Goal: Navigation & Orientation: Find specific page/section

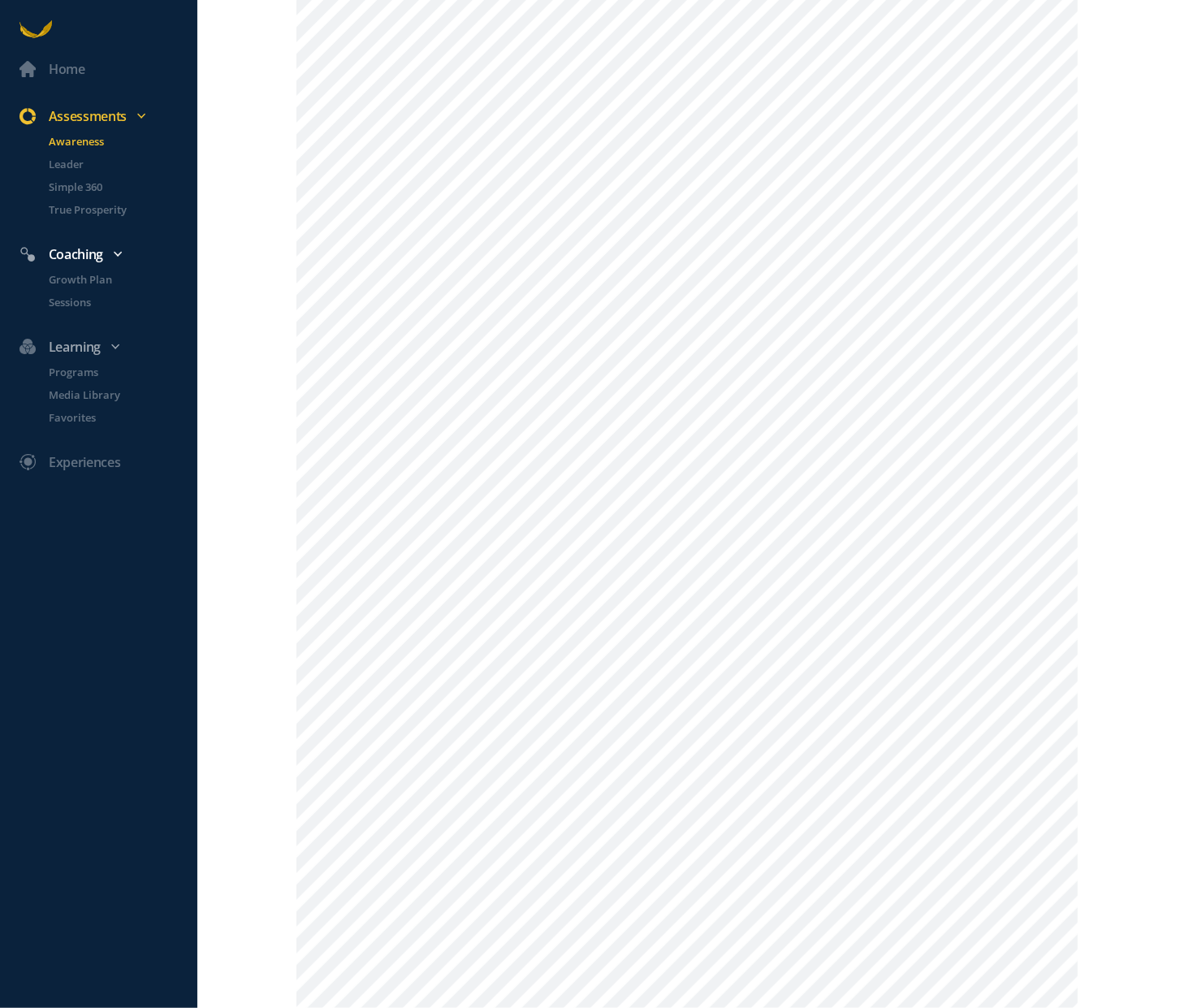
click at [84, 258] on div "Coaching" at bounding box center [107, 254] width 194 height 21
click at [96, 256] on div "Coaching" at bounding box center [107, 254] width 194 height 21
click at [91, 277] on p "Growth Plan" at bounding box center [121, 279] width 145 height 16
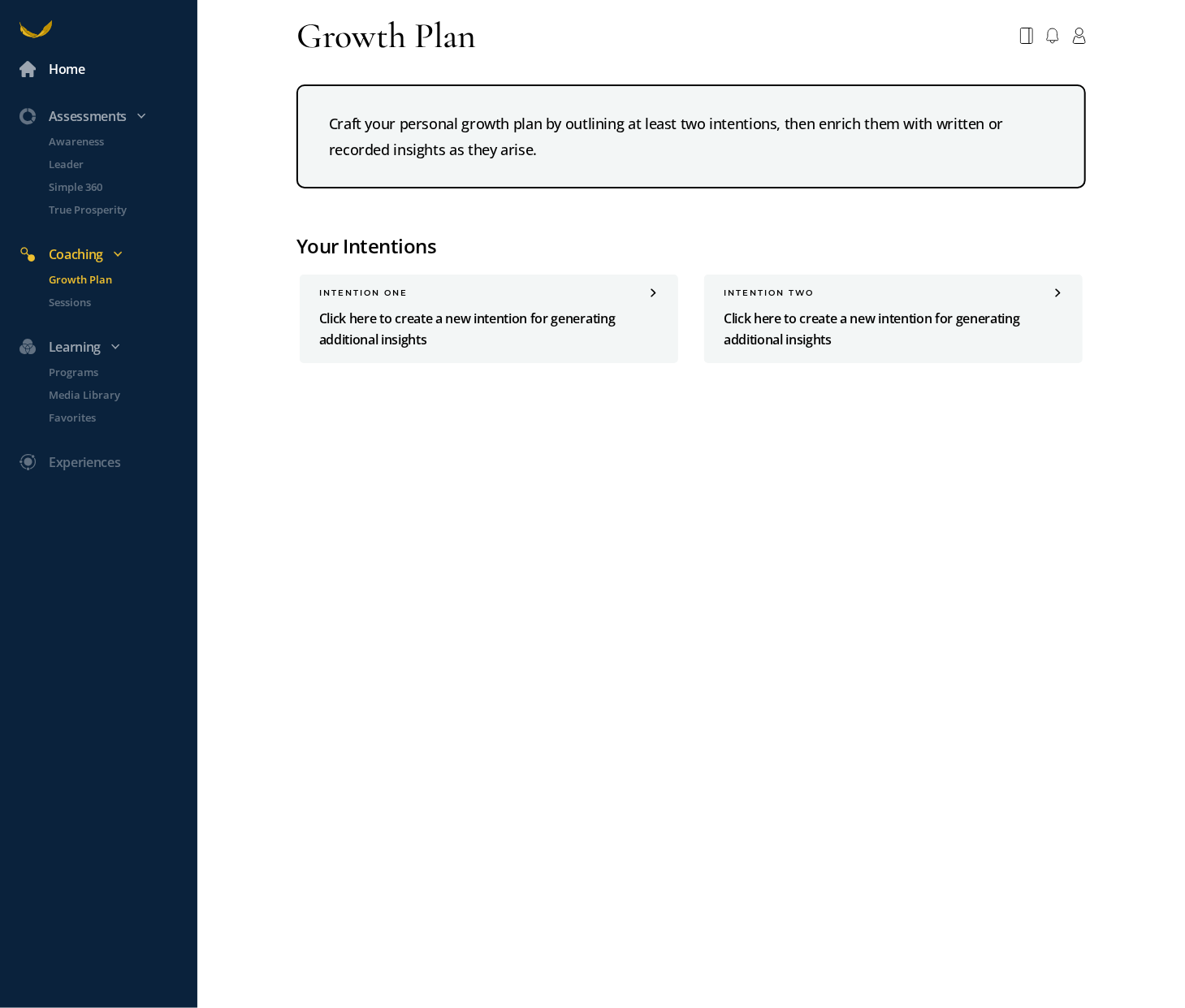
click at [73, 72] on div "Home" at bounding box center [67, 69] width 37 height 21
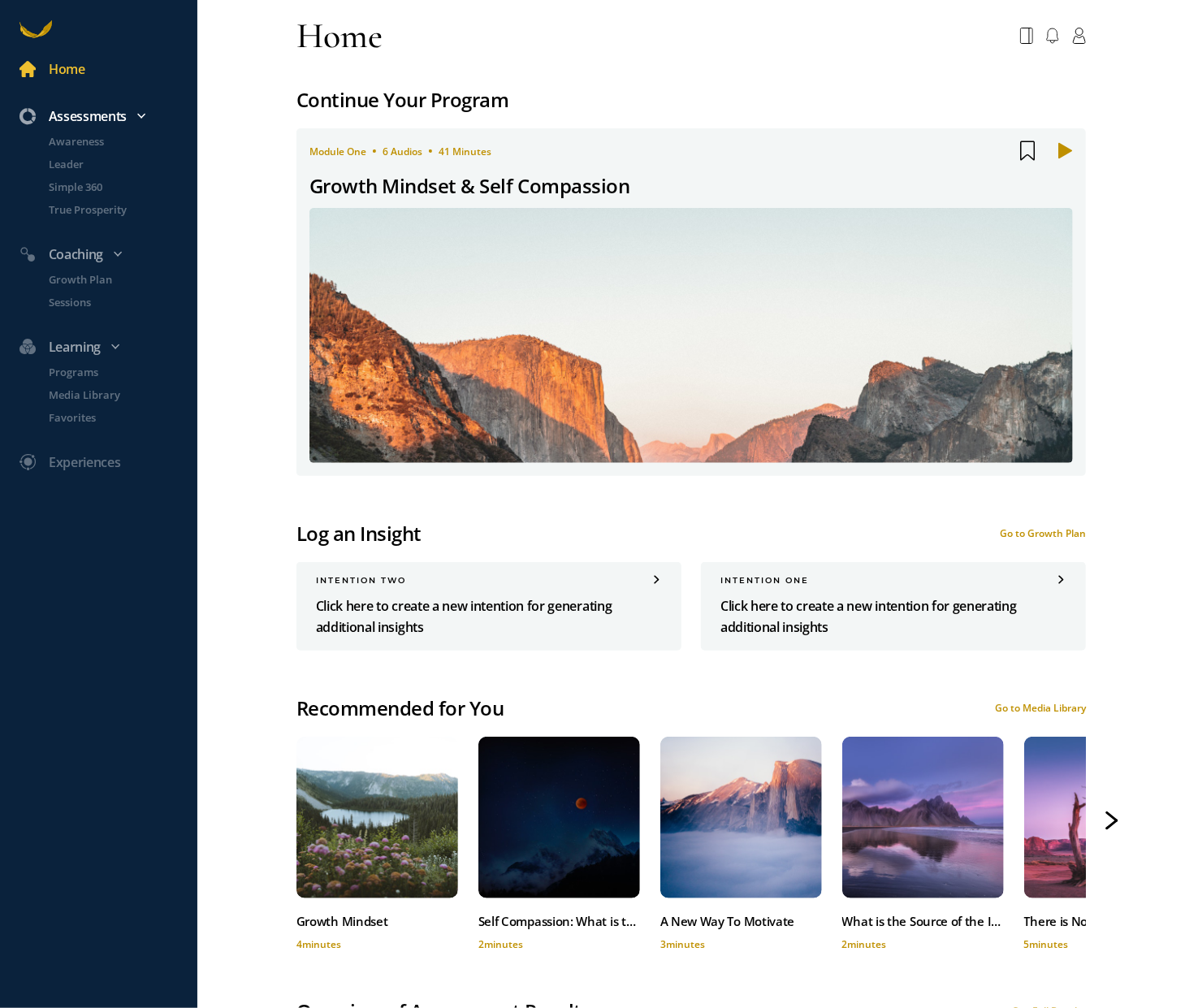
click at [94, 115] on div "Assessments" at bounding box center [107, 115] width 194 height 21
click at [143, 116] on icon at bounding box center [141, 115] width 3 height 3
click at [104, 136] on p "Awareness" at bounding box center [121, 140] width 145 height 16
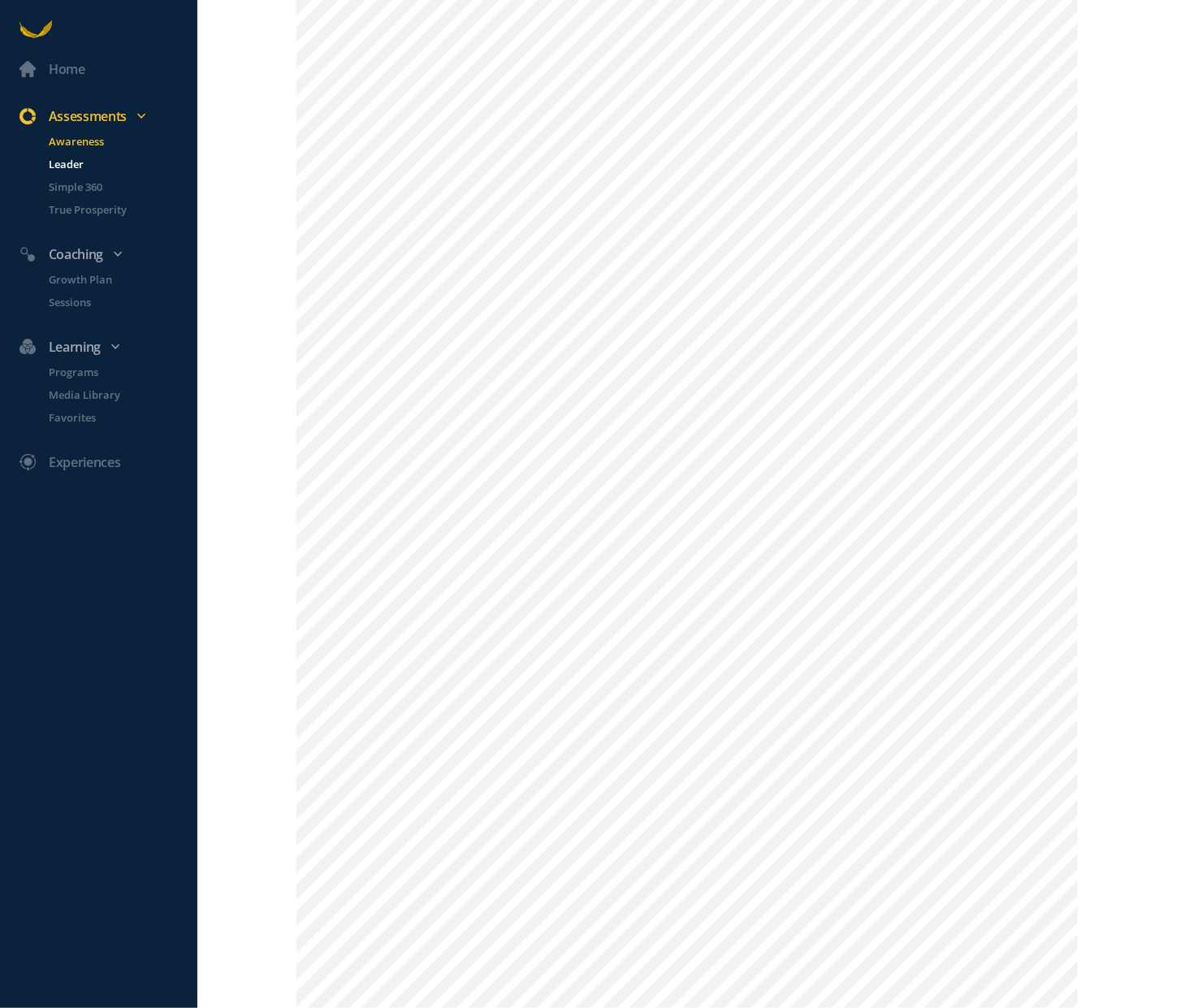
click at [66, 164] on p "Leader" at bounding box center [121, 164] width 145 height 16
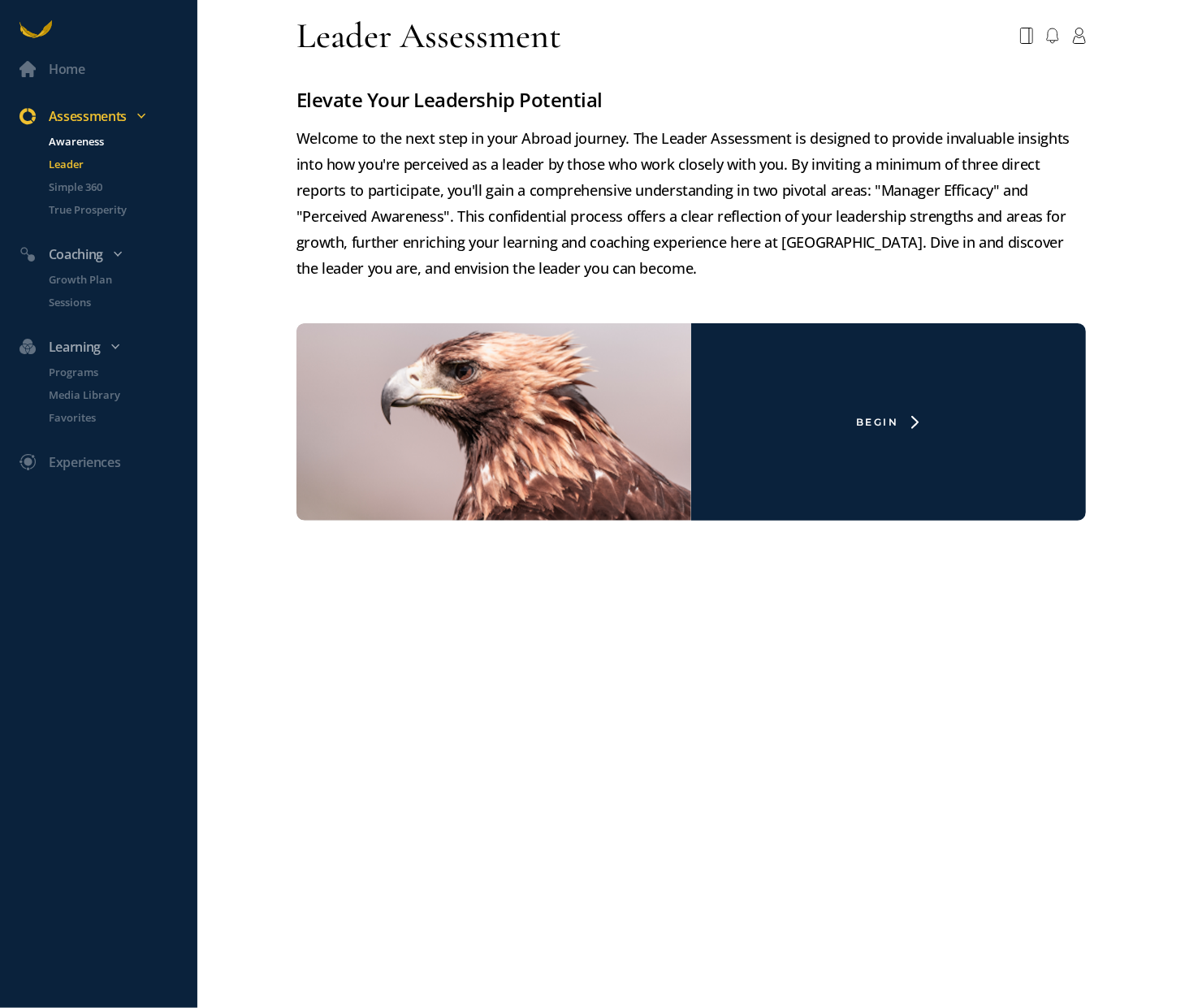
click at [63, 141] on p "Awareness" at bounding box center [121, 140] width 145 height 16
